Goal: Task Accomplishment & Management: Complete application form

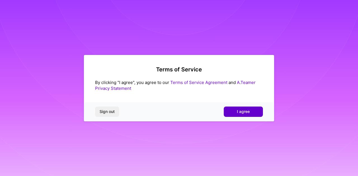
click at [237, 112] on span "I agree" at bounding box center [243, 112] width 13 height 6
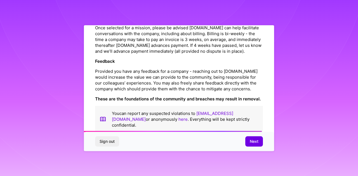
scroll to position [666, 0]
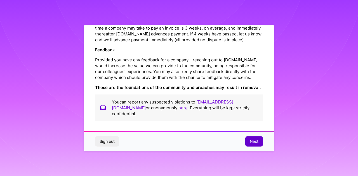
click at [255, 141] on span "Next" at bounding box center [254, 142] width 9 height 6
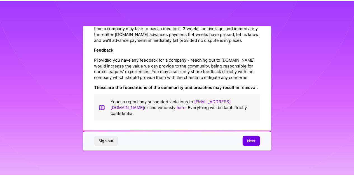
scroll to position [25, 0]
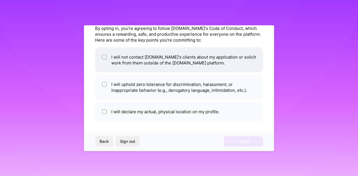
click at [106, 56] on input "checkbox" at bounding box center [105, 57] width 4 height 4
checkbox input "true"
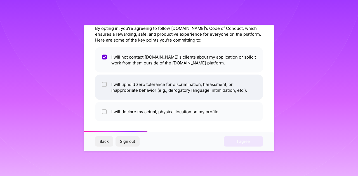
click at [103, 85] on input "checkbox" at bounding box center [105, 85] width 4 height 4
checkbox input "true"
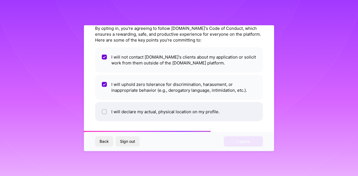
click at [104, 112] on input "checkbox" at bounding box center [105, 112] width 4 height 4
checkbox input "true"
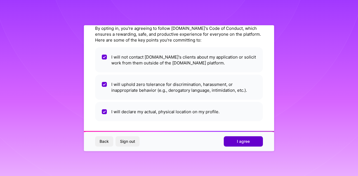
click at [241, 143] on span "I agree" at bounding box center [243, 142] width 13 height 6
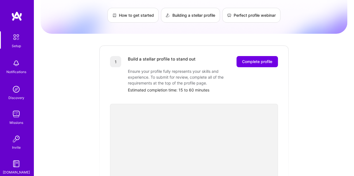
scroll to position [28, 0]
